Goal: Task Accomplishment & Management: Manage account settings

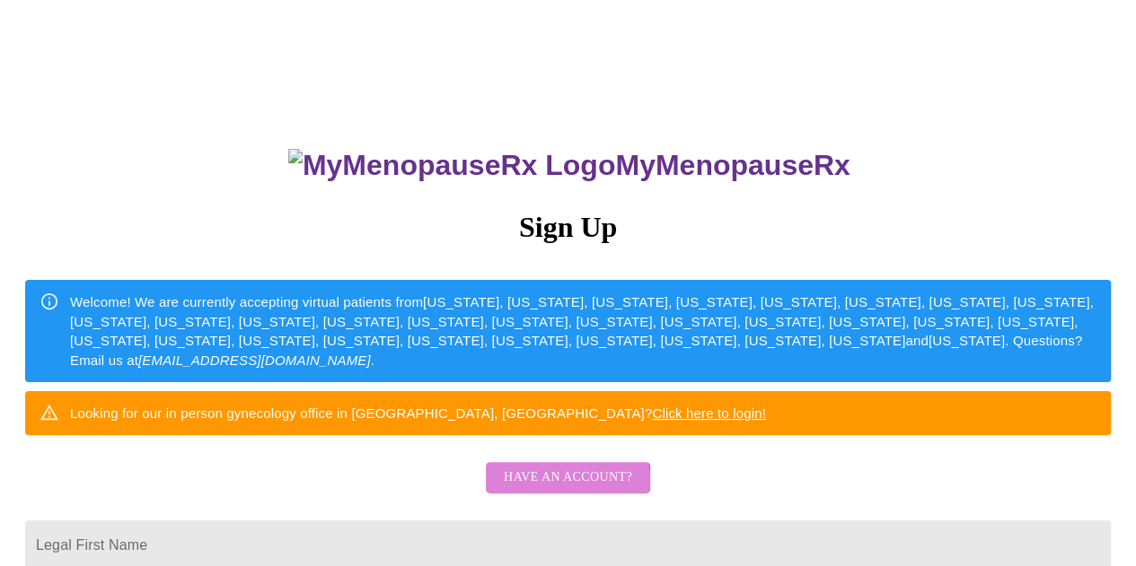
click at [563, 489] on span "Have an account?" at bounding box center [568, 478] width 128 height 22
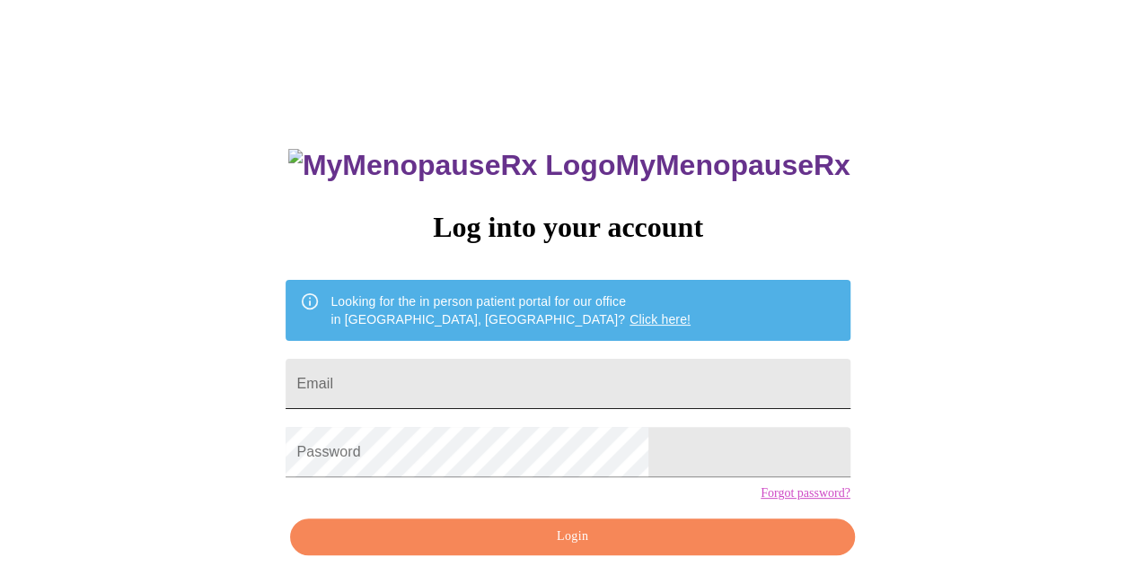
click at [522, 371] on input "Email" at bounding box center [567, 384] width 564 height 50
type input "[EMAIL_ADDRESS][DOMAIN_NAME]"
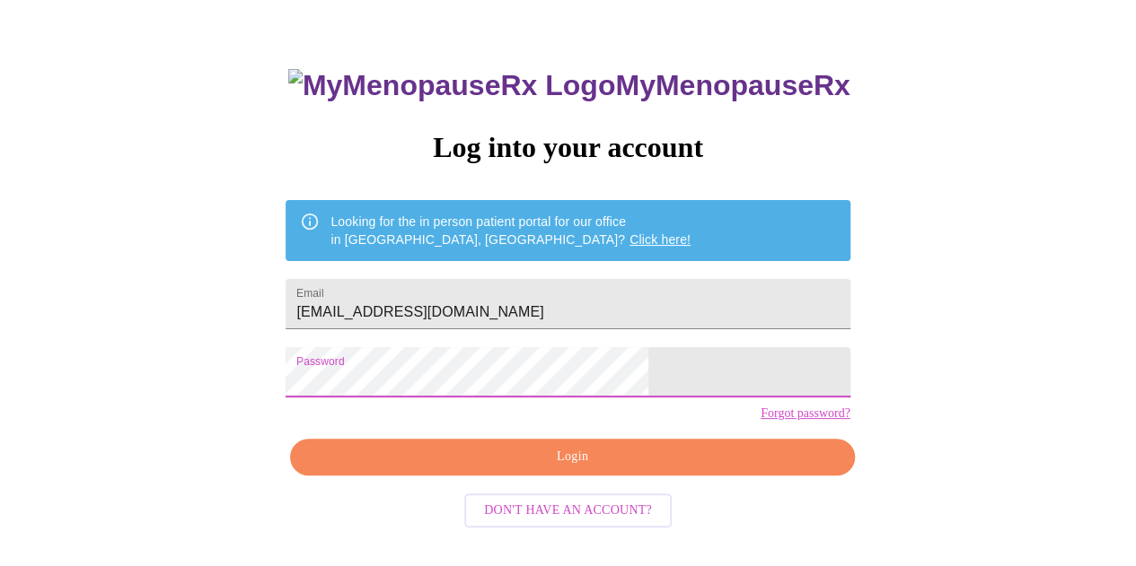
click at [528, 469] on span "Login" at bounding box center [572, 457] width 522 height 22
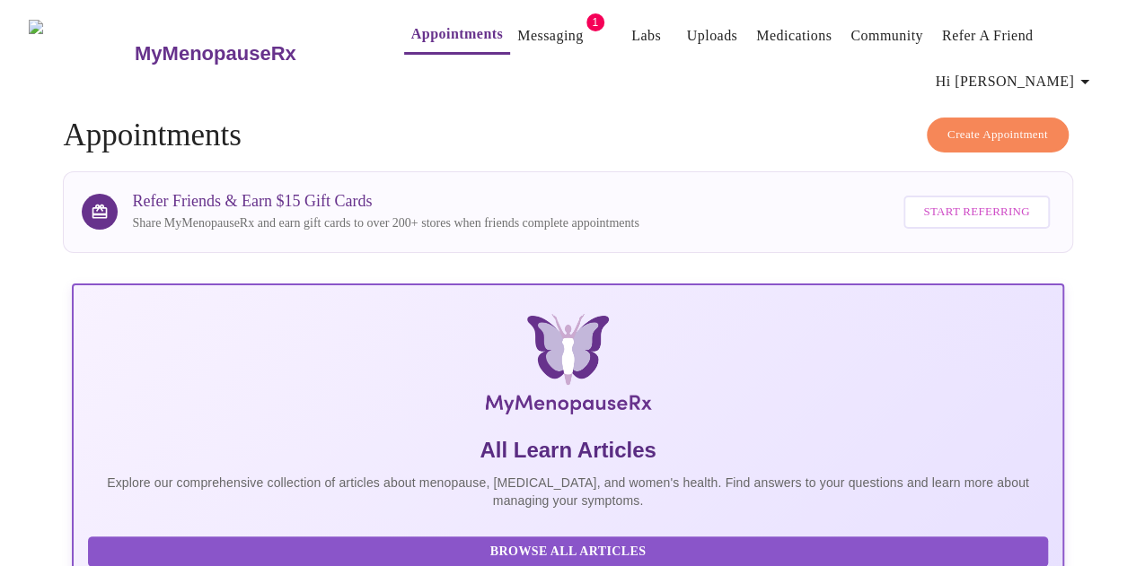
click at [517, 26] on link "Messaging" at bounding box center [550, 35] width 66 height 25
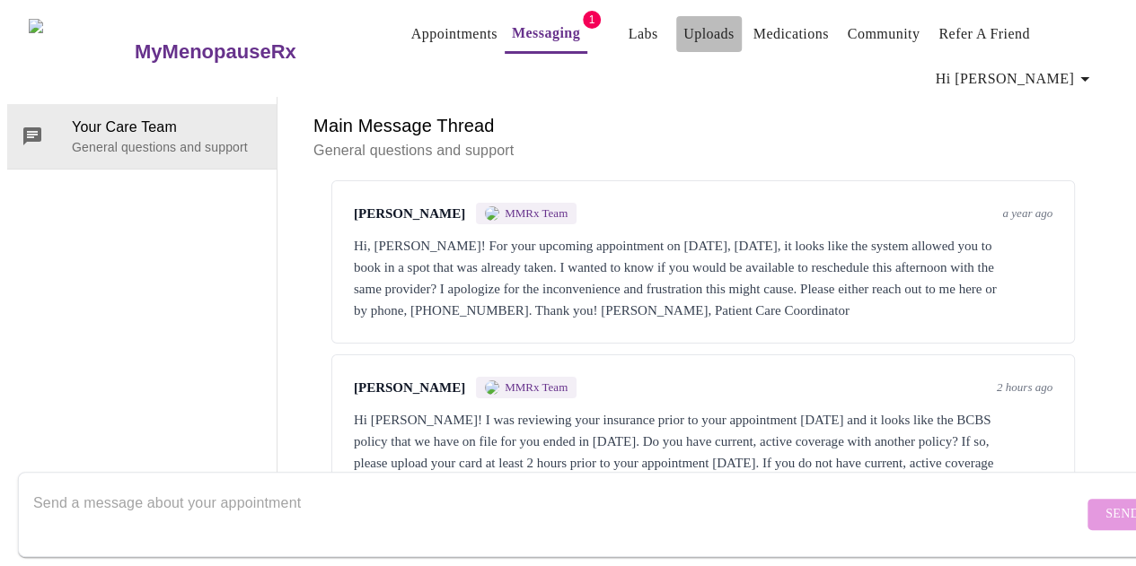
click at [686, 29] on link "Uploads" at bounding box center [708, 34] width 51 height 25
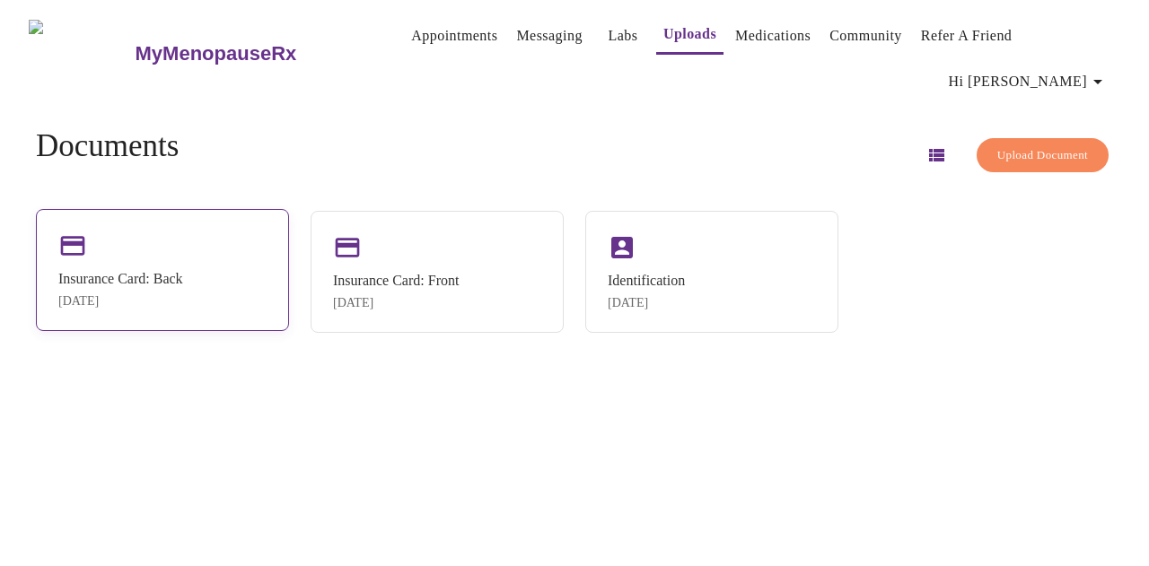
click at [183, 272] on div "Insurance Card: Back" at bounding box center [120, 279] width 125 height 16
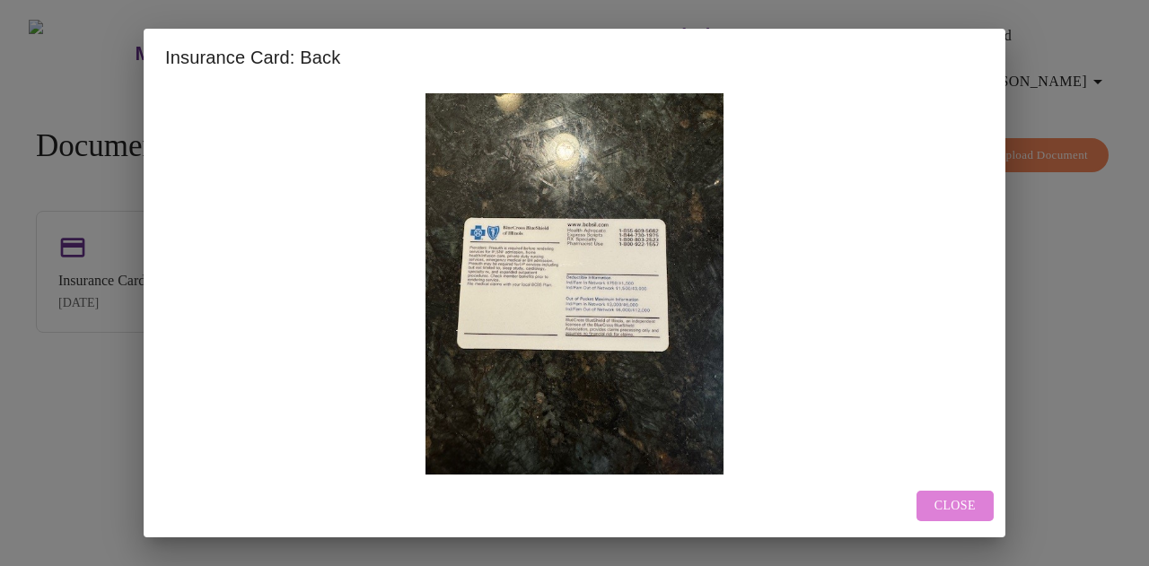
click at [948, 496] on span "Close" at bounding box center [954, 507] width 41 height 22
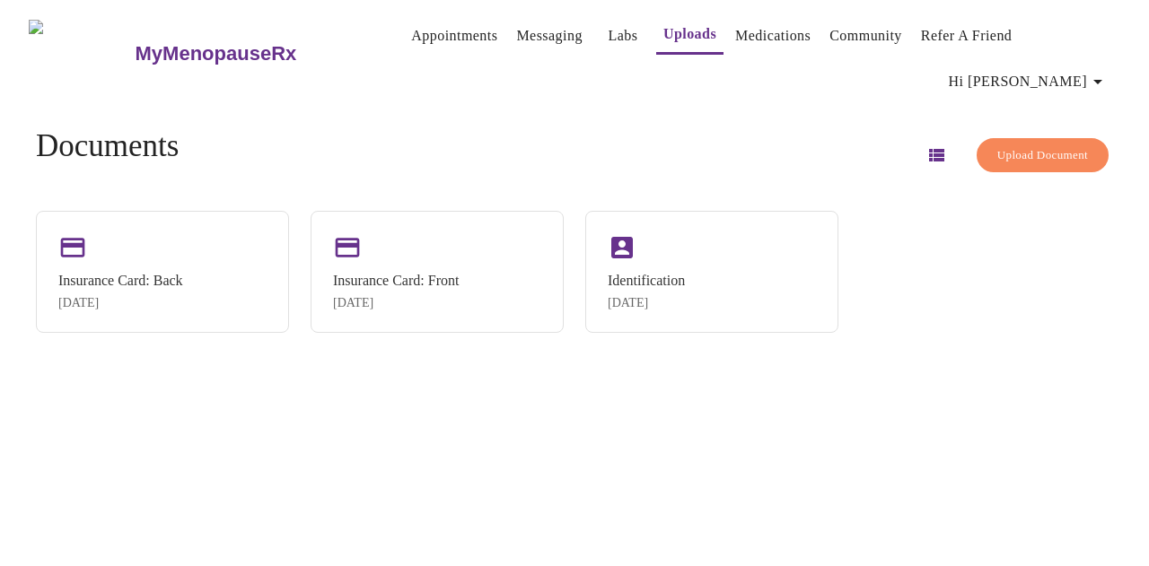
click at [285, 378] on div "MyMenopauseRx Appointments Messaging Labs Uploads Medications Community Refer a…" at bounding box center [574, 290] width 1135 height 566
click at [1015, 150] on span "Upload Document" at bounding box center [1042, 155] width 91 height 21
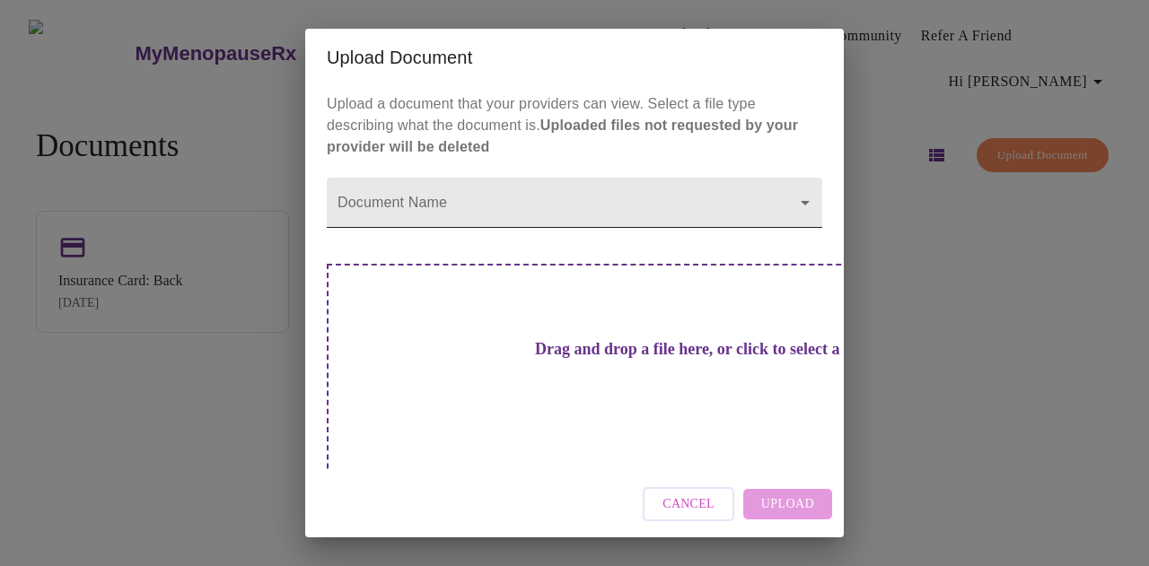
click at [485, 212] on body "MyMenopauseRx Appointments Messaging Labs Uploads Medications Community Refer a…" at bounding box center [574, 290] width 1135 height 566
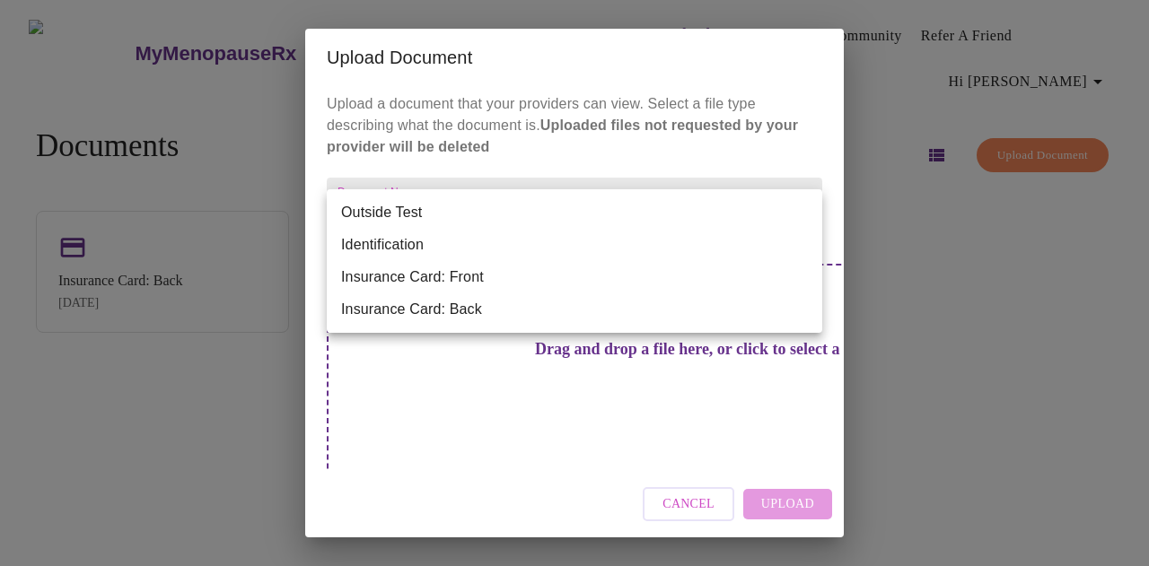
click at [421, 277] on li "Insurance Card: Front" at bounding box center [575, 277] width 496 height 32
type input "Insurance Card: Front"
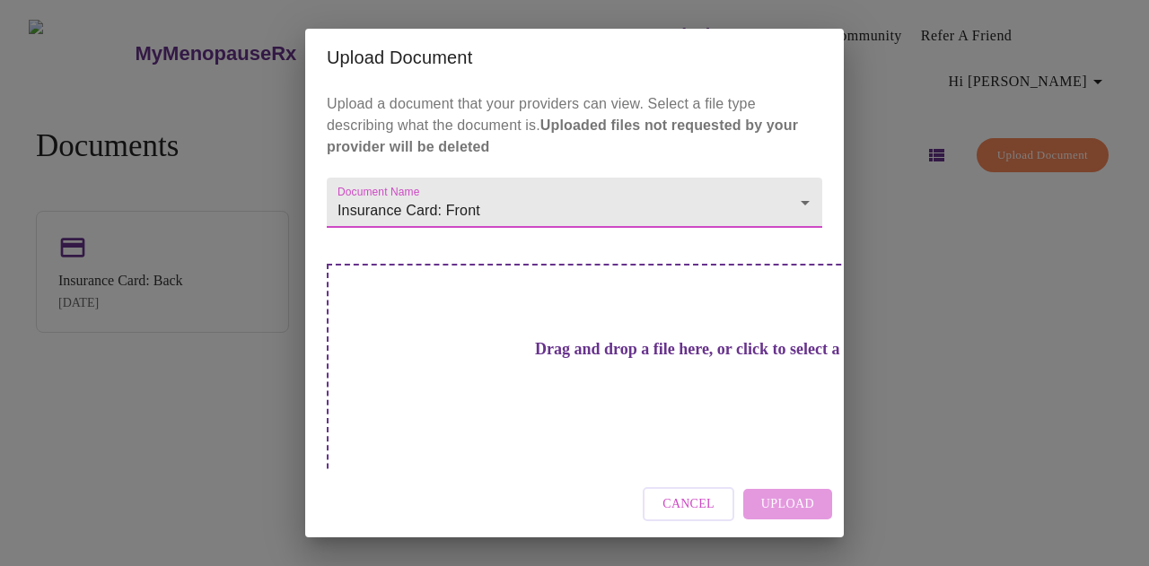
click at [785, 487] on div "Cancel Upload" at bounding box center [574, 504] width 539 height 67
click at [798, 487] on div "Cancel Upload" at bounding box center [574, 504] width 539 height 67
click at [535, 340] on h3 "Drag and drop a file here, or click to select a file" at bounding box center [700, 349] width 496 height 19
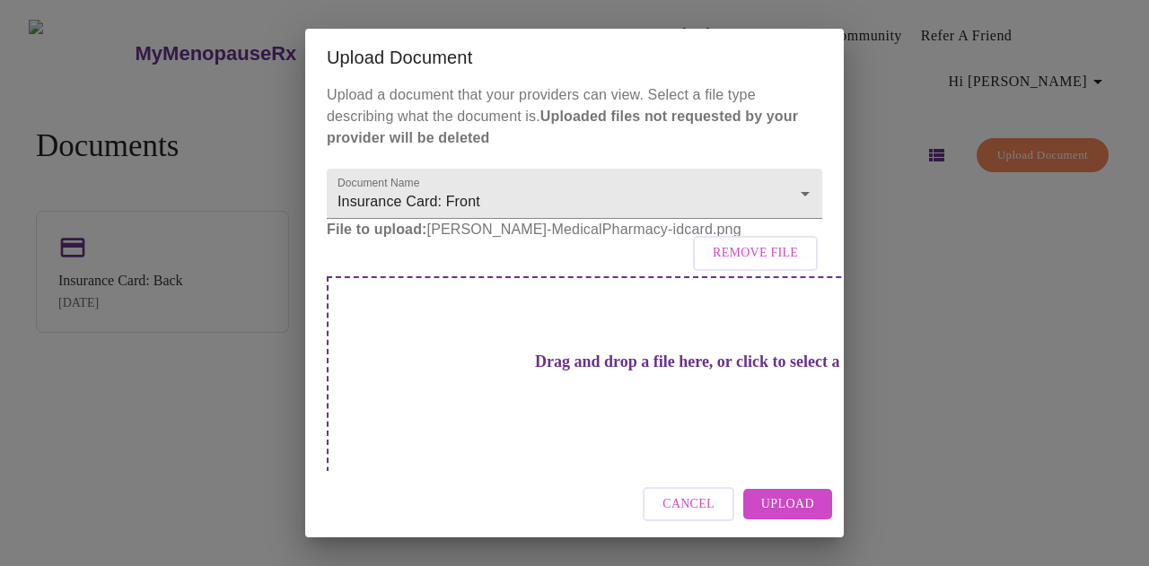
scroll to position [19, 0]
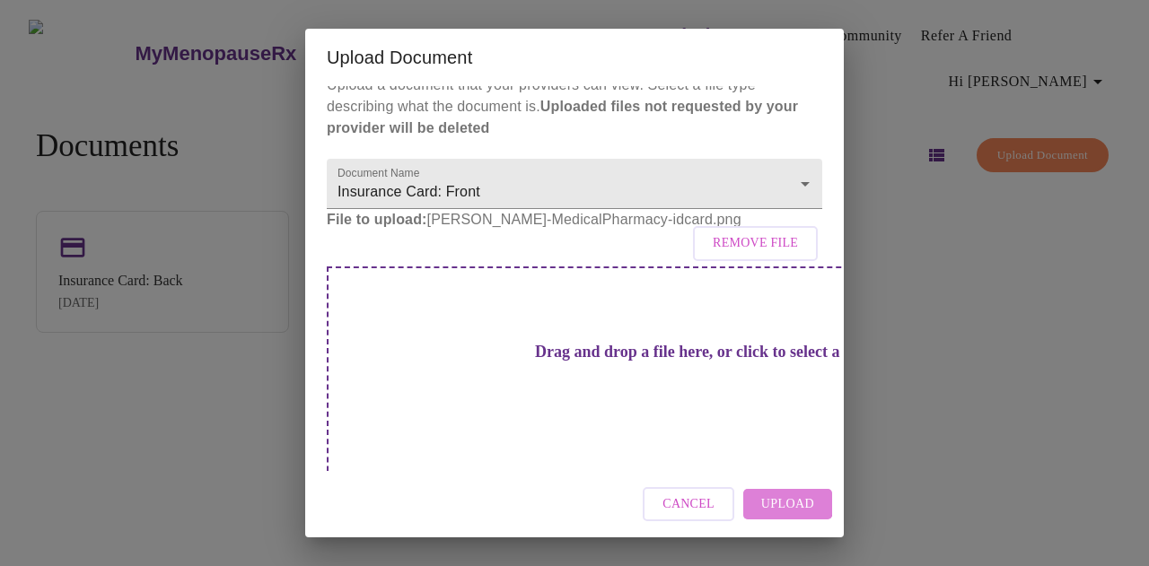
click at [787, 502] on span "Upload" at bounding box center [787, 505] width 53 height 22
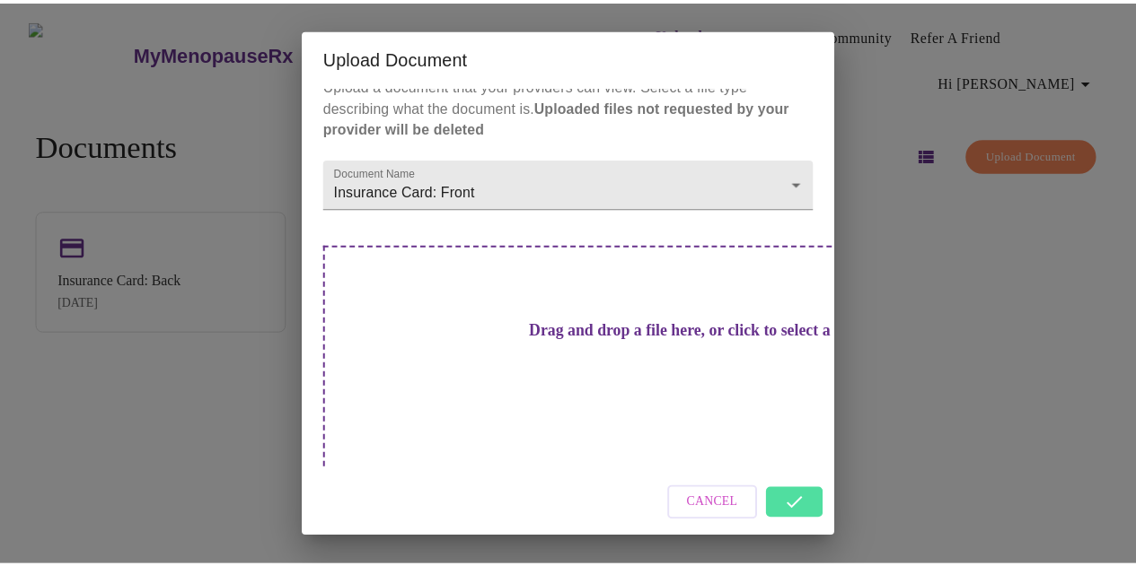
scroll to position [0, 0]
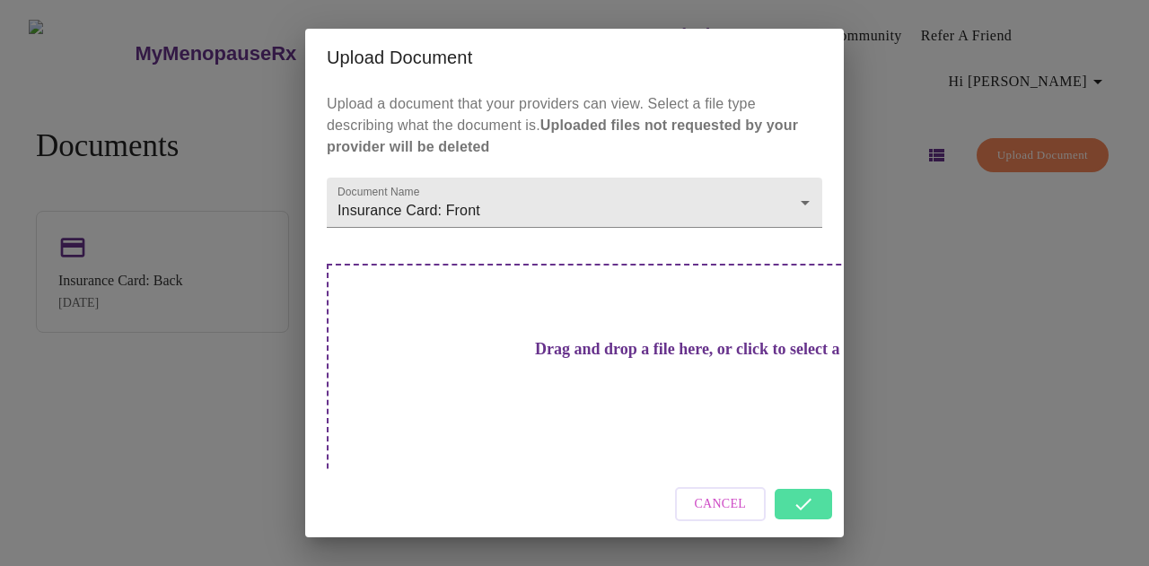
click at [929, 369] on div "Upload Document Upload a document that your providers can view. Select a file t…" at bounding box center [574, 283] width 1149 height 566
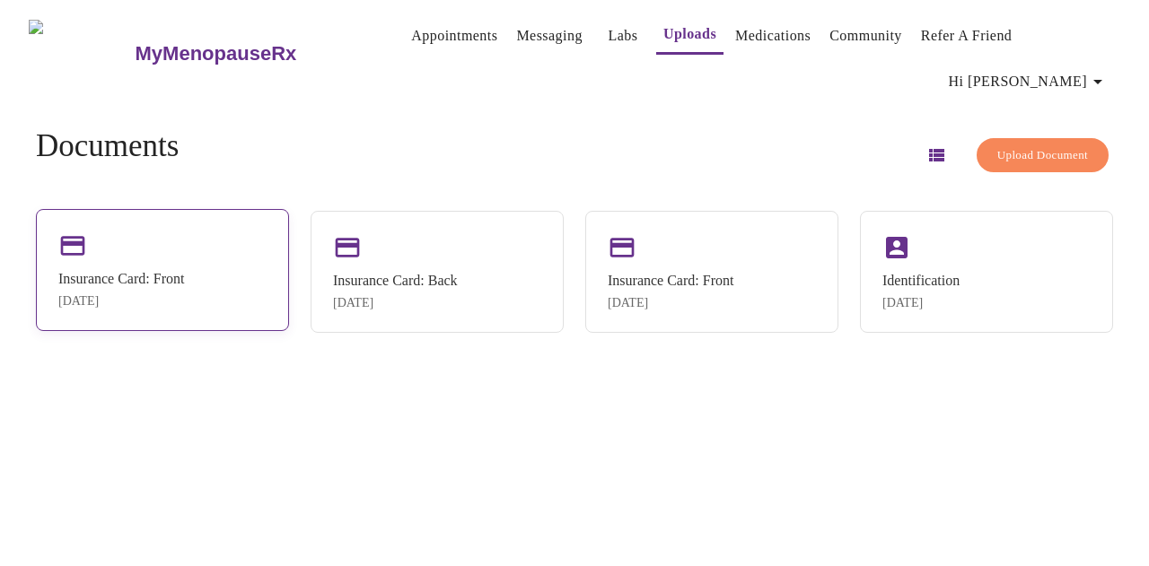
click at [160, 276] on div "Insurance Card: Front" at bounding box center [121, 279] width 126 height 16
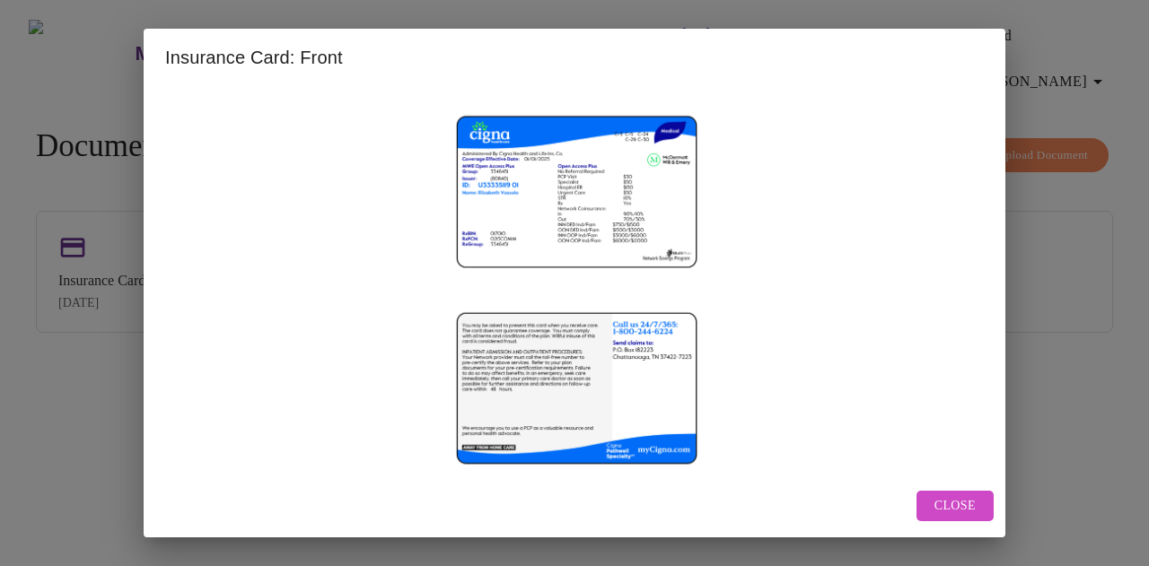
click at [940, 519] on button "Close" at bounding box center [955, 506] width 77 height 31
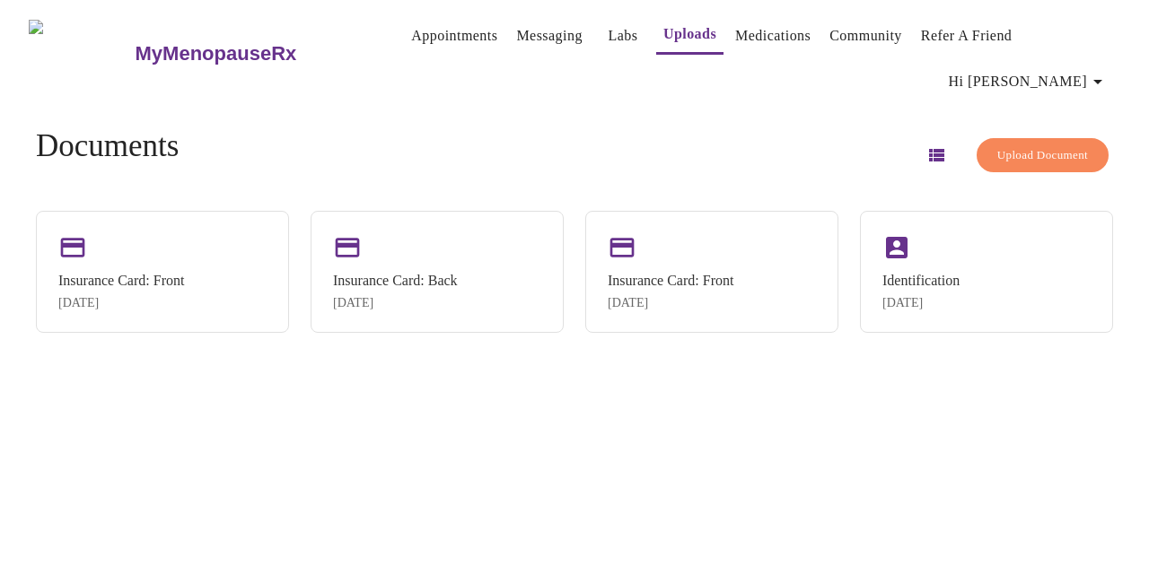
click at [533, 29] on link "Messaging" at bounding box center [549, 35] width 66 height 25
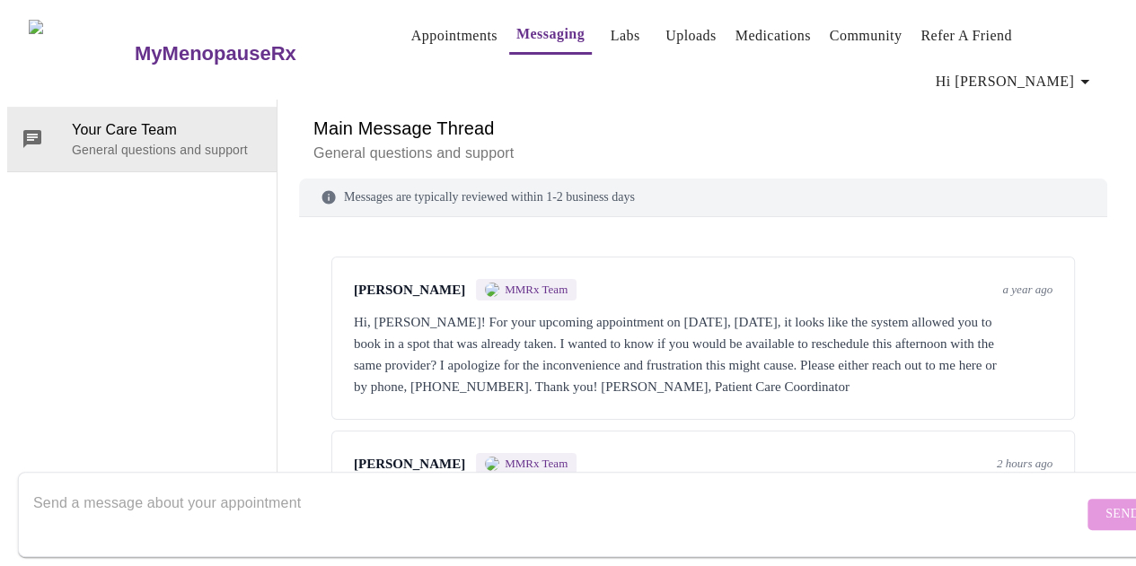
scroll to position [81, 0]
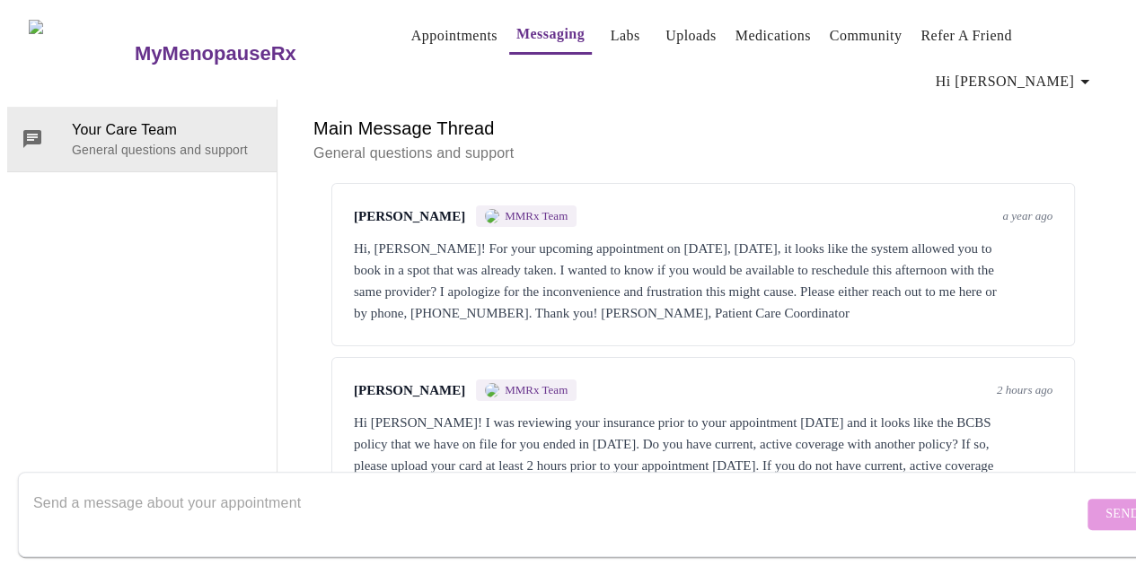
click at [231, 486] on textarea "Send a message about your appointment" at bounding box center [557, 514] width 1049 height 57
type textarea "New card uploaded. Thanks!"
drag, startPoint x: 1045, startPoint y: 503, endPoint x: 1062, endPoint y: 503, distance: 17.1
click at [1087, 503] on button "Send" at bounding box center [1122, 514] width 70 height 31
